Goal: Transaction & Acquisition: Purchase product/service

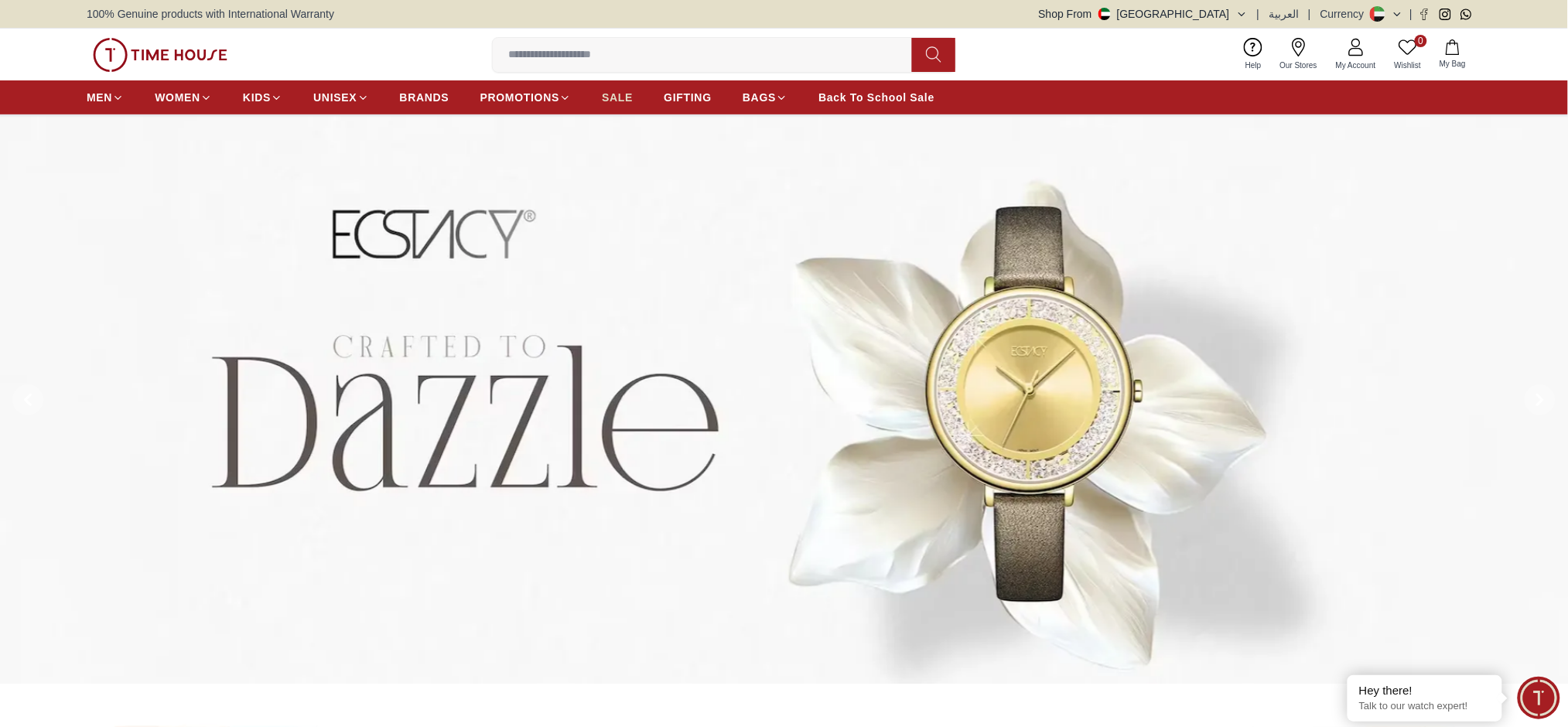
click at [602, 93] on span "SALE" at bounding box center [617, 97] width 31 height 16
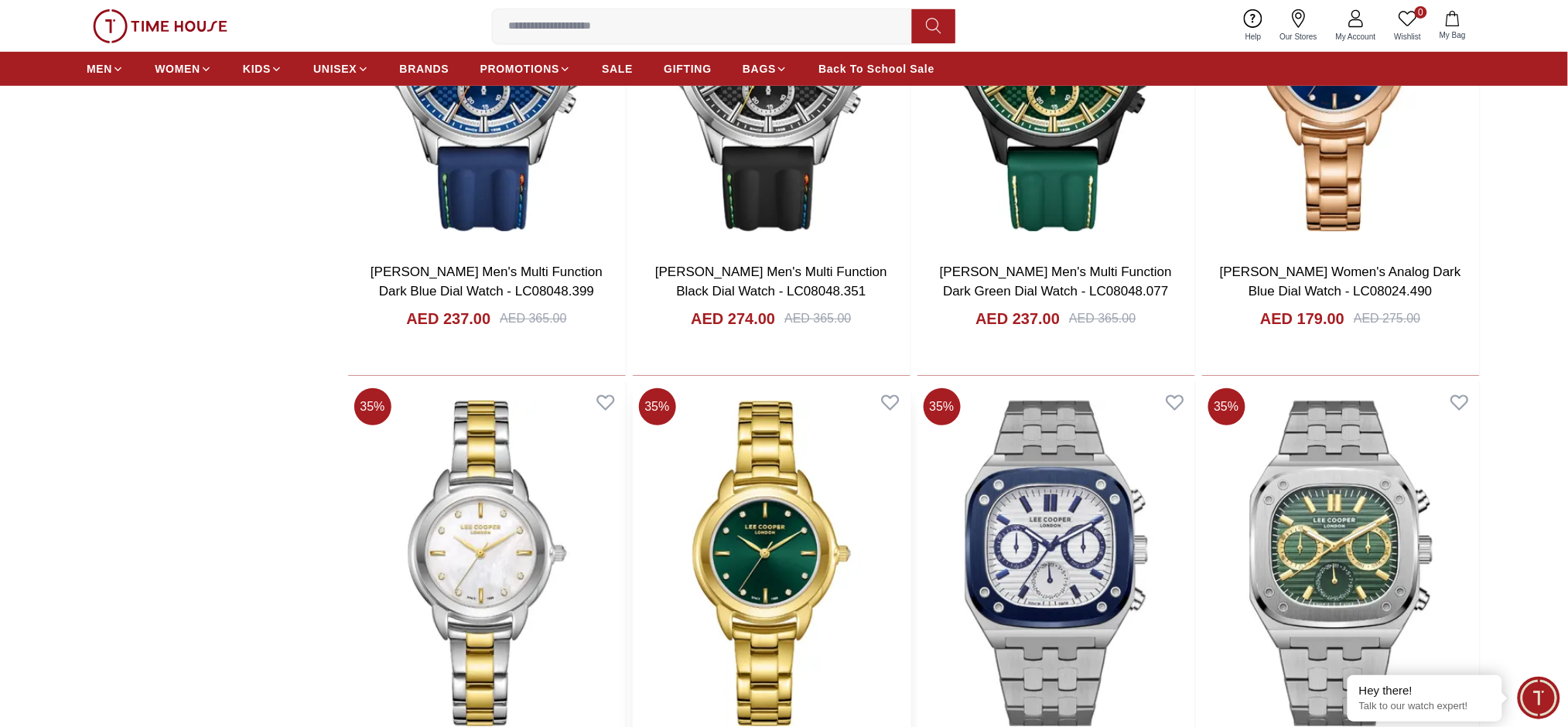
scroll to position [2371, 0]
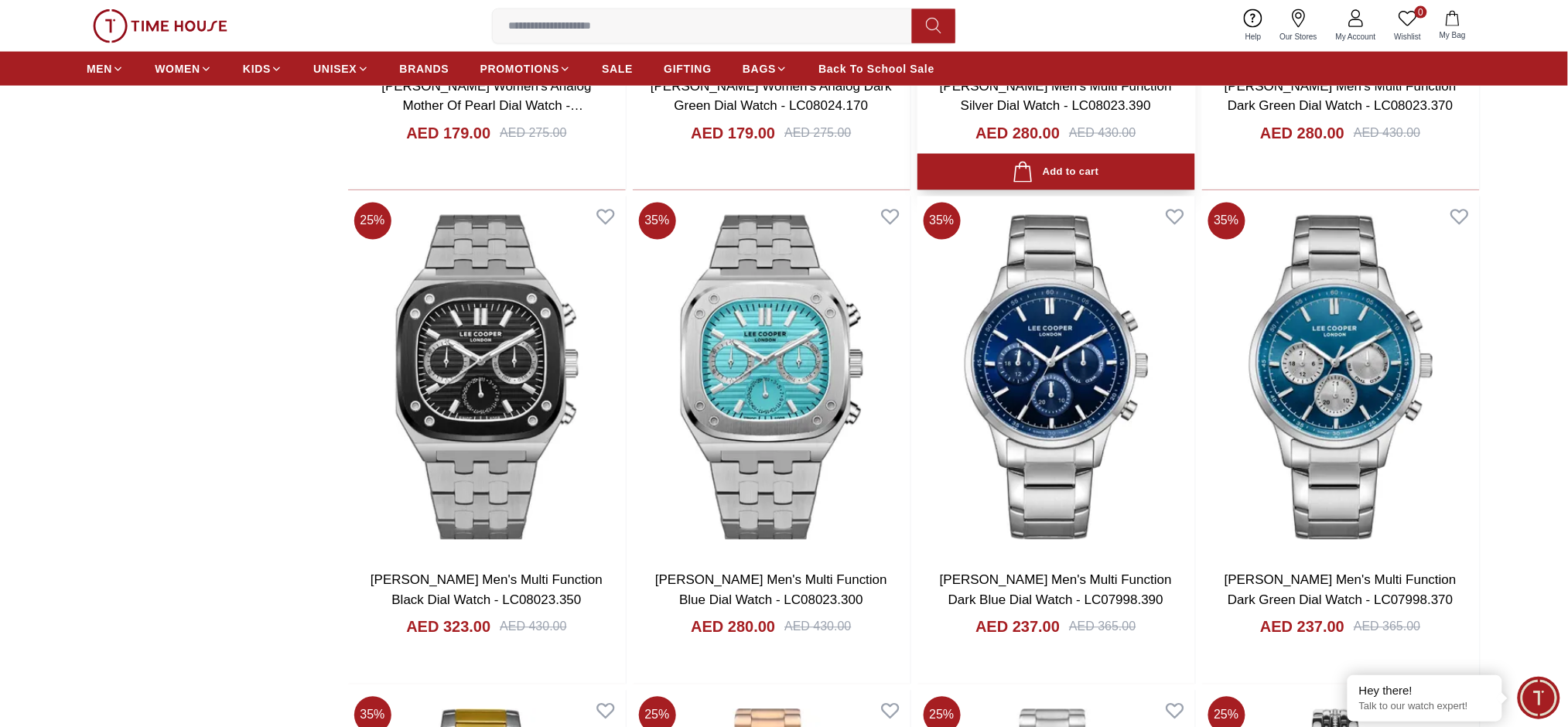
scroll to position [2994, 0]
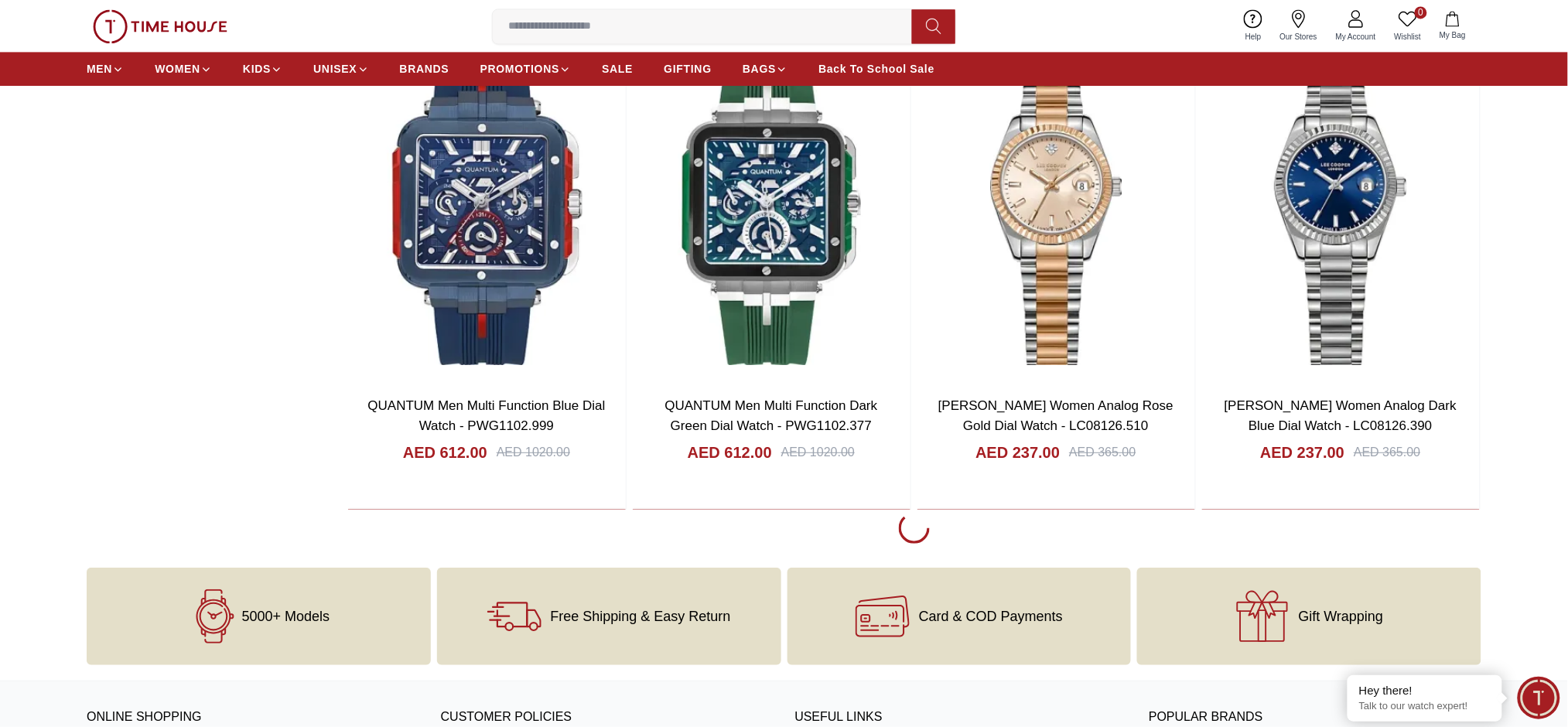
scroll to position [8047, 0]
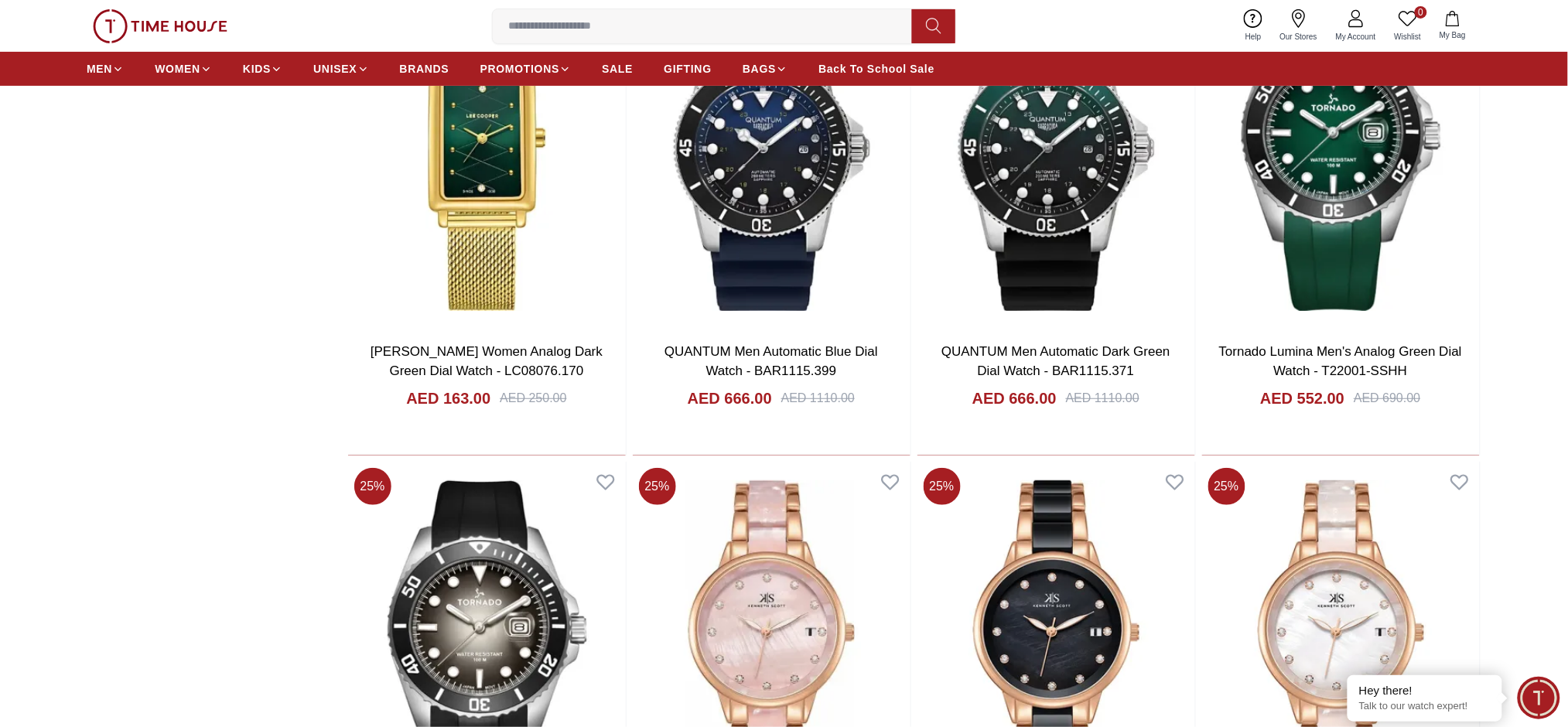
scroll to position [8559, 0]
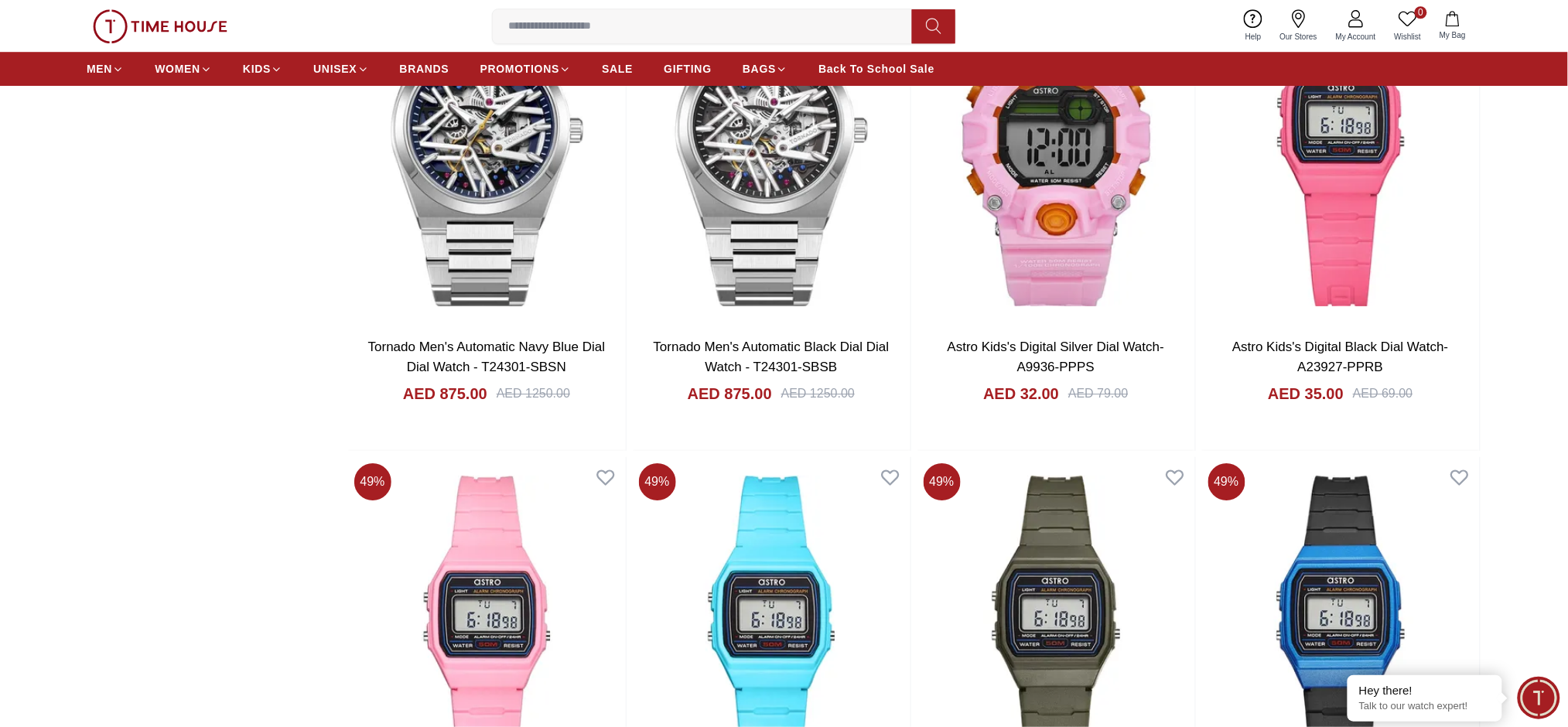
scroll to position [16804, 0]
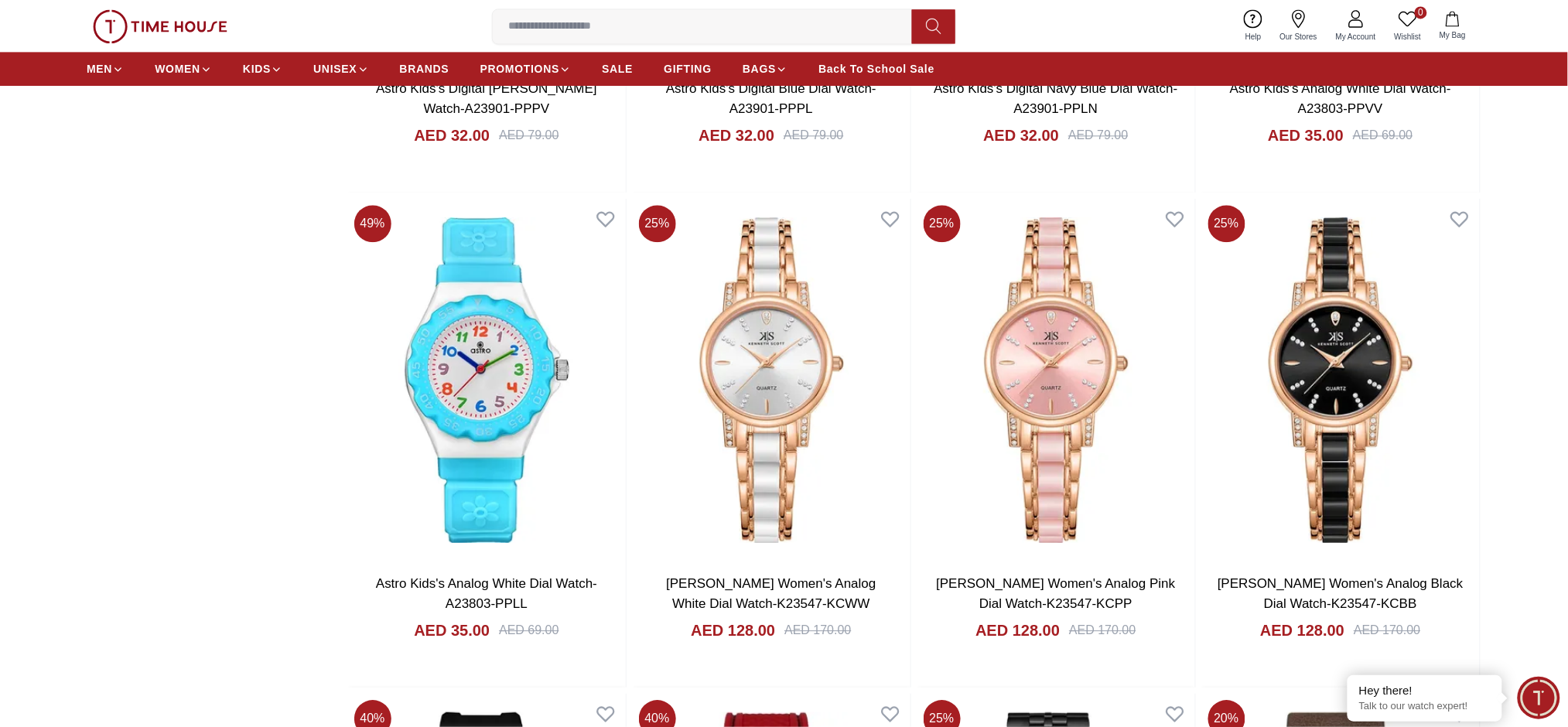
scroll to position [18865, 0]
